Goal: Information Seeking & Learning: Find specific page/section

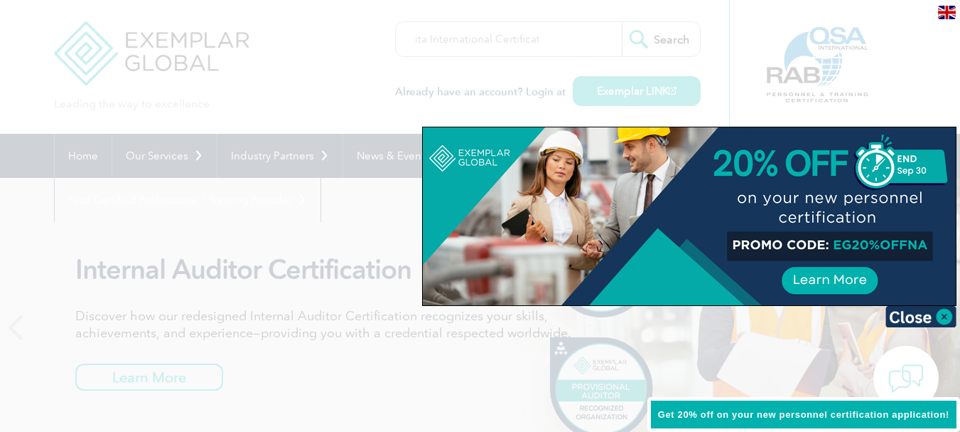
scroll to position [0, 24]
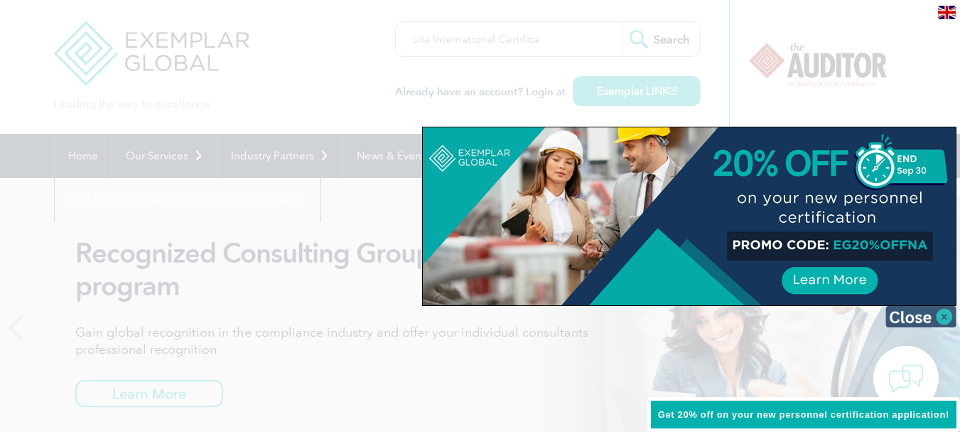
click at [951, 320] on img at bounding box center [921, 316] width 71 height 21
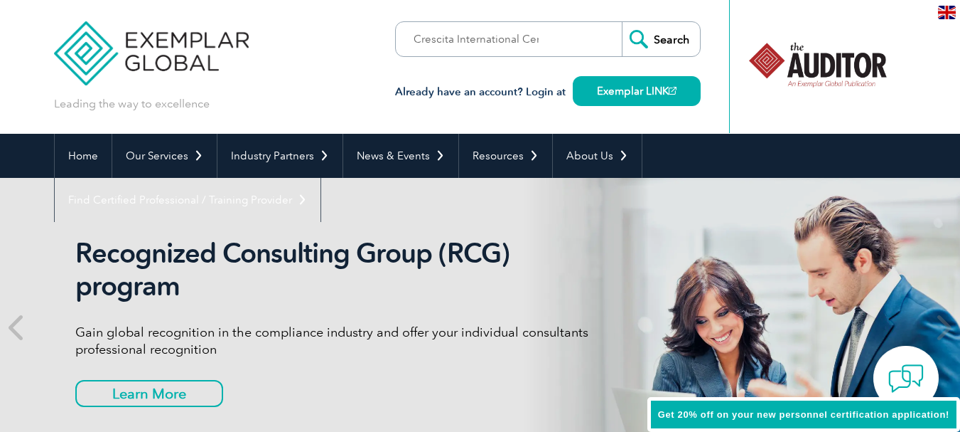
click at [596, 43] on form "Crescita International Certificat Search" at bounding box center [548, 39] width 306 height 36
click at [530, 43] on input "Crescita International Certificat" at bounding box center [477, 39] width 149 height 34
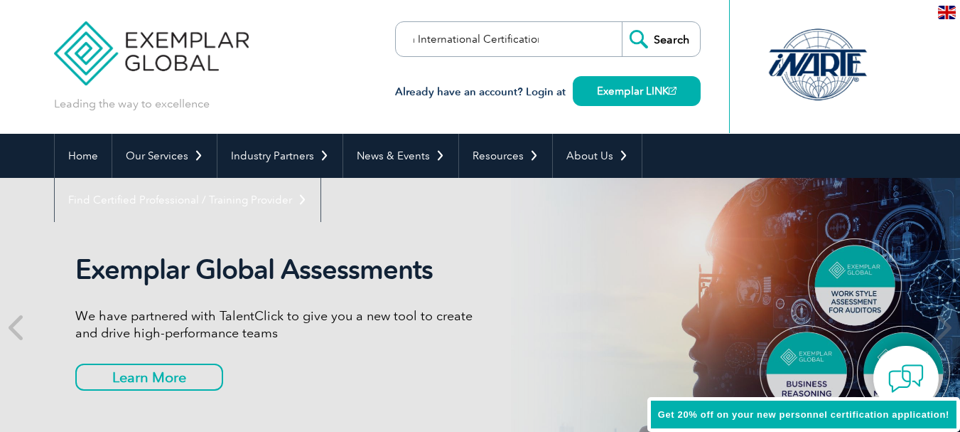
type input "Crescita International Certifications"
click at [622, 22] on input "Search" at bounding box center [661, 39] width 78 height 34
click at [537, 43] on input "Crescita International Certifications" at bounding box center [477, 39] width 149 height 34
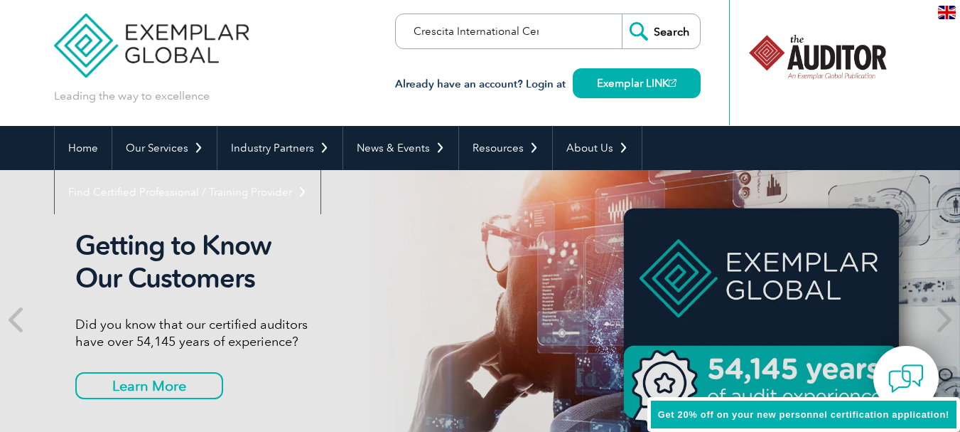
scroll to position [0, 0]
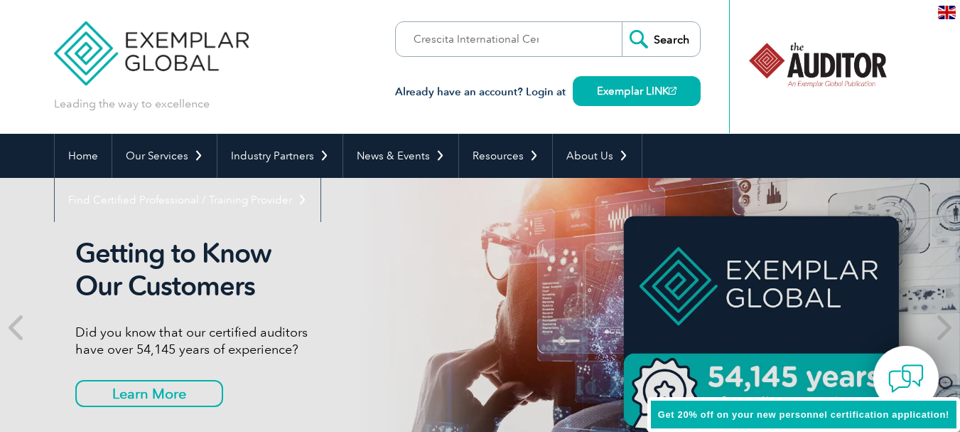
click at [659, 36] on input "Search" at bounding box center [661, 39] width 78 height 34
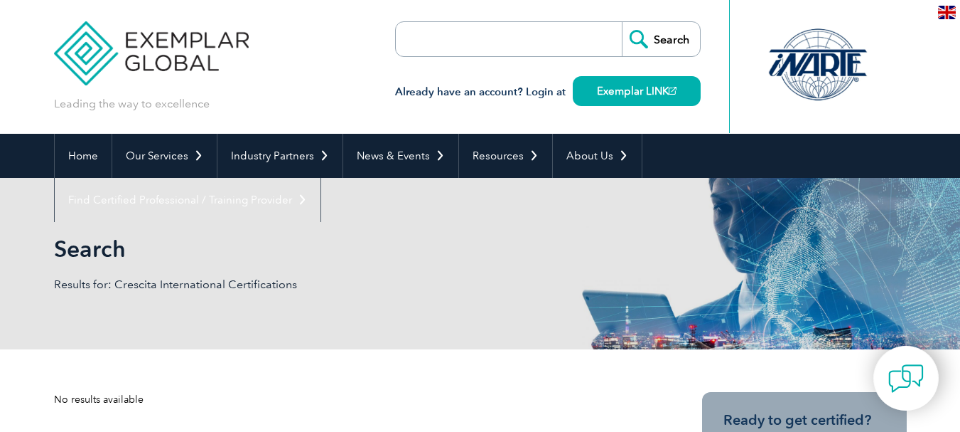
click at [488, 48] on input "search" at bounding box center [477, 39] width 149 height 34
paste input "Crescita International Certifications"
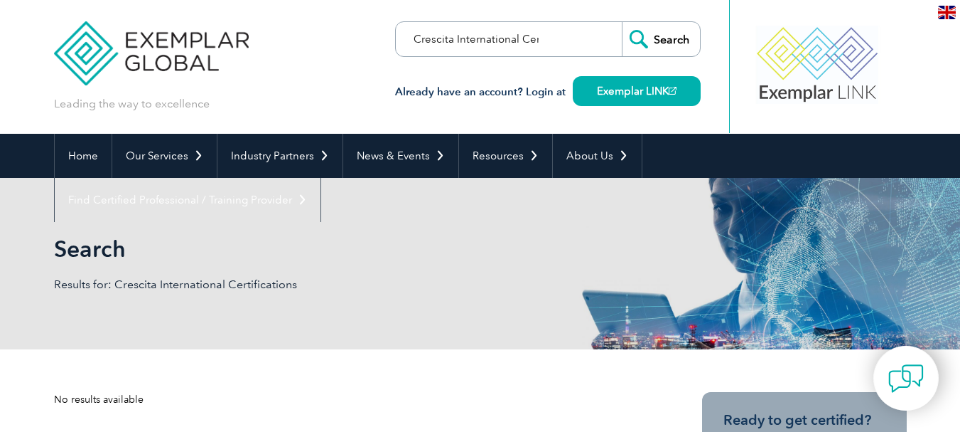
scroll to position [0, 44]
click at [518, 36] on input "Crescita International Certifications" at bounding box center [477, 39] width 149 height 34
type input "Crescita International"
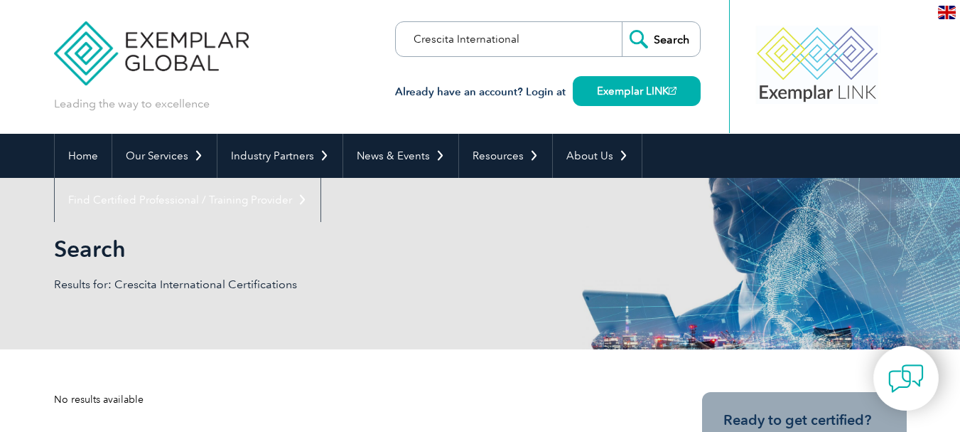
click at [622, 22] on input "Search" at bounding box center [661, 39] width 78 height 34
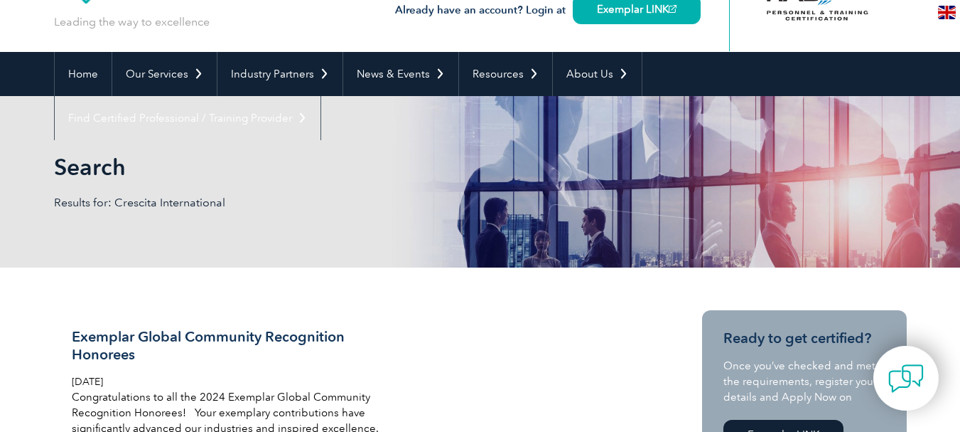
scroll to position [48, 0]
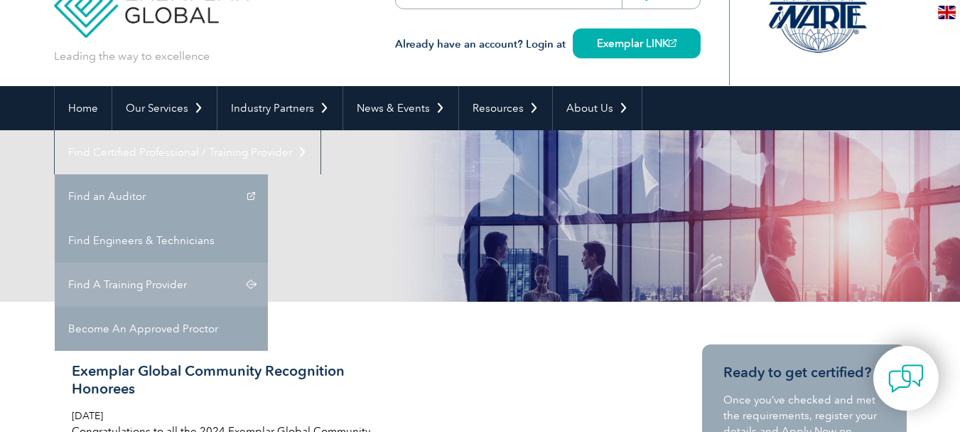
click at [268, 262] on link "Find A Training Provider" at bounding box center [161, 284] width 213 height 44
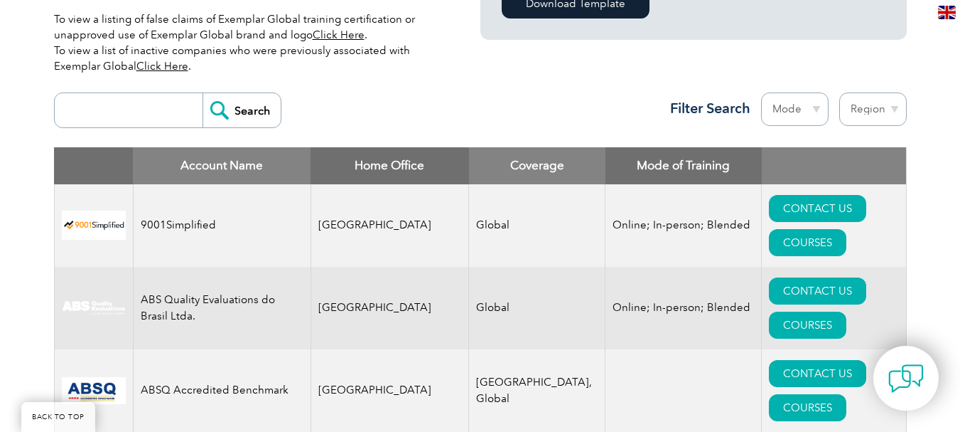
scroll to position [498, 0]
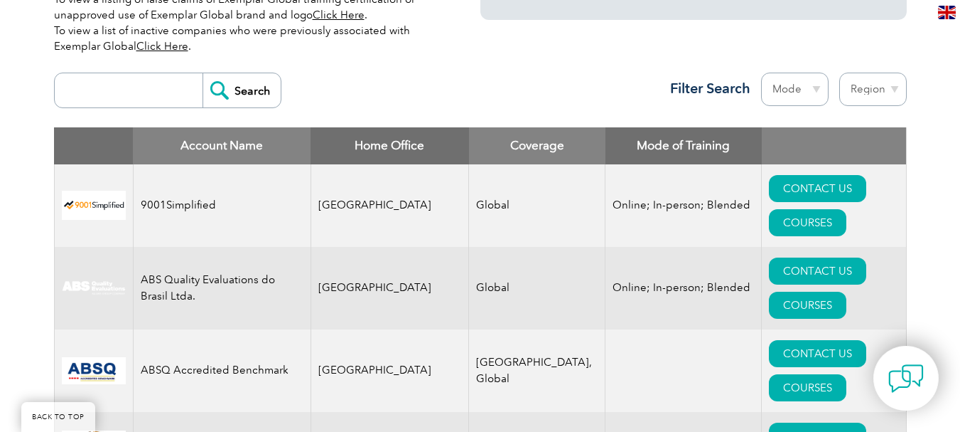
click at [152, 98] on input "search" at bounding box center [132, 90] width 141 height 34
type input "Crescita"
click at [203, 73] on input "Search" at bounding box center [242, 90] width 78 height 34
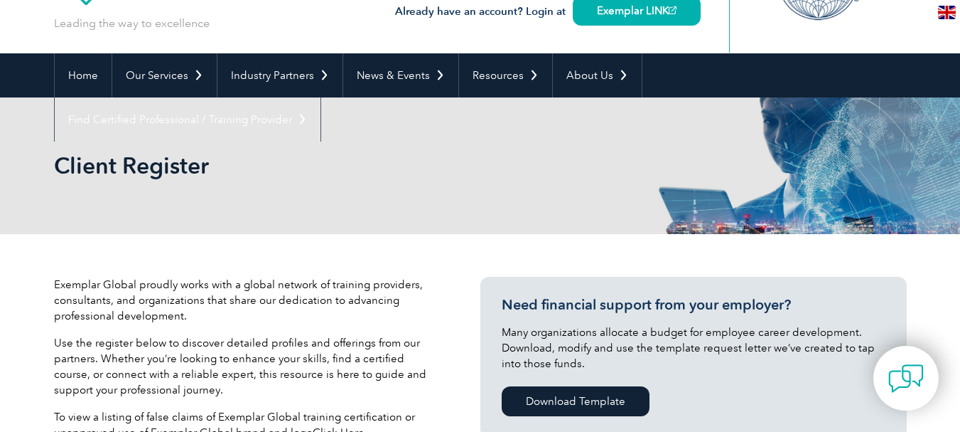
scroll to position [190, 0]
